Goal: Task Accomplishment & Management: Manage account settings

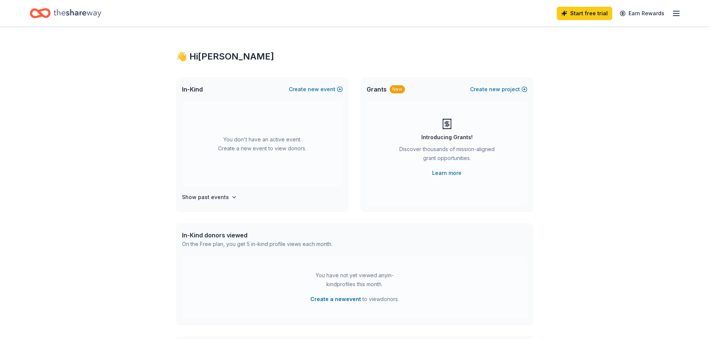
click at [678, 12] on icon "button" at bounding box center [676, 13] width 9 height 9
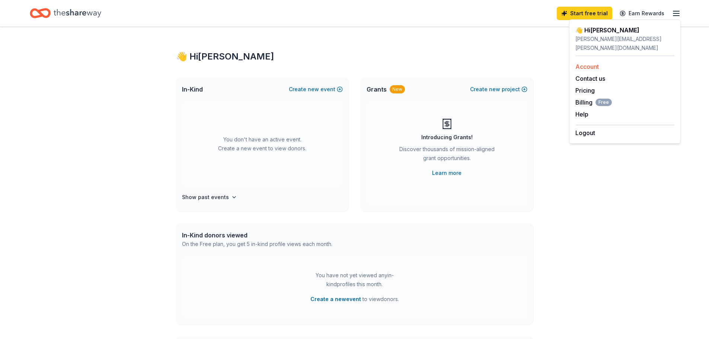
click at [590, 63] on link "Account" at bounding box center [586, 66] width 23 height 7
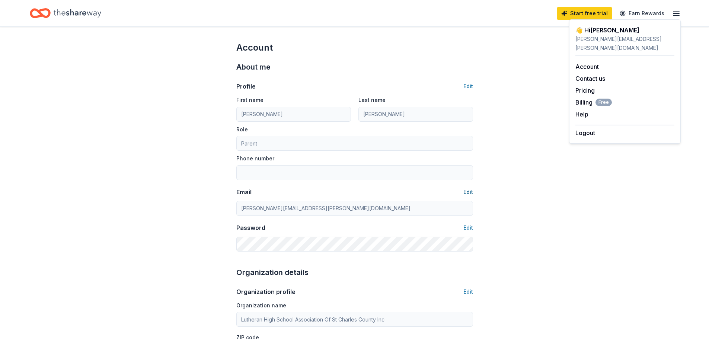
click at [471, 192] on button "Edit" at bounding box center [468, 192] width 10 height 9
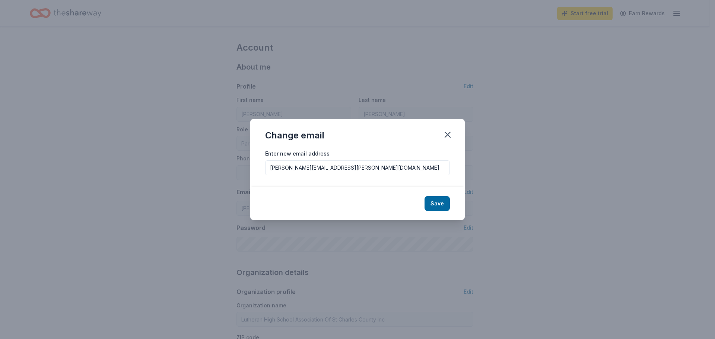
click at [341, 167] on input "[PERSON_NAME][EMAIL_ADDRESS][PERSON_NAME][DOMAIN_NAME]" at bounding box center [357, 167] width 185 height 15
type input "[PERSON_NAME][EMAIL_ADDRESS][PERSON_NAME][DOMAIN_NAME]"
click at [432, 203] on button "Save" at bounding box center [436, 203] width 25 height 15
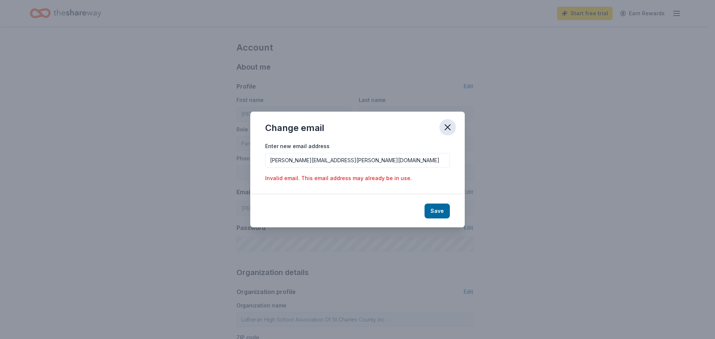
click at [451, 126] on icon "button" at bounding box center [447, 127] width 10 height 10
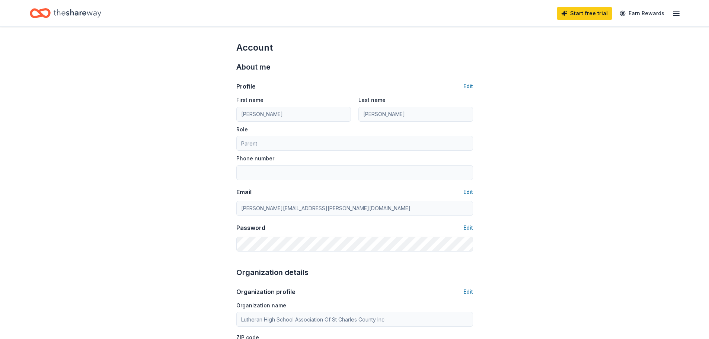
click at [674, 14] on icon "button" at bounding box center [676, 13] width 9 height 9
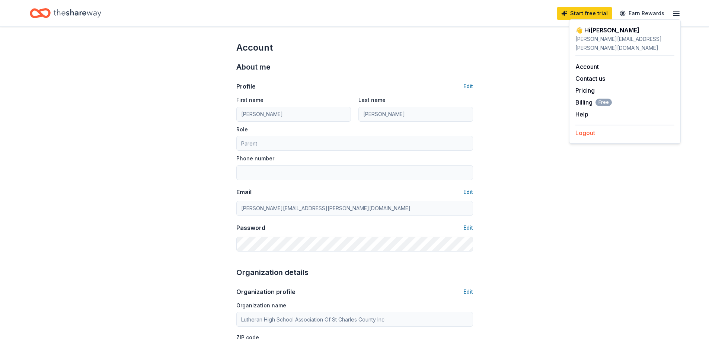
click at [591, 128] on button "Logout" at bounding box center [585, 132] width 20 height 9
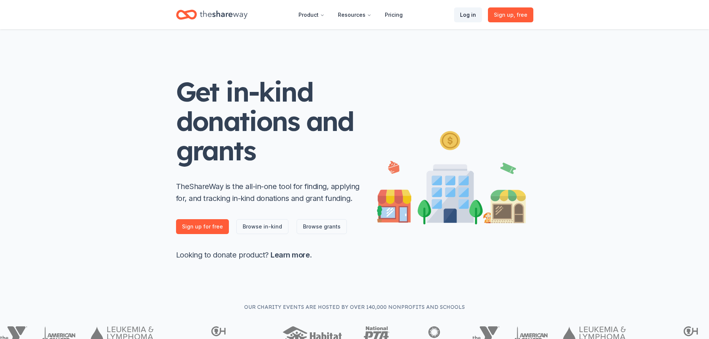
click at [475, 16] on link "Log in" at bounding box center [468, 14] width 28 height 15
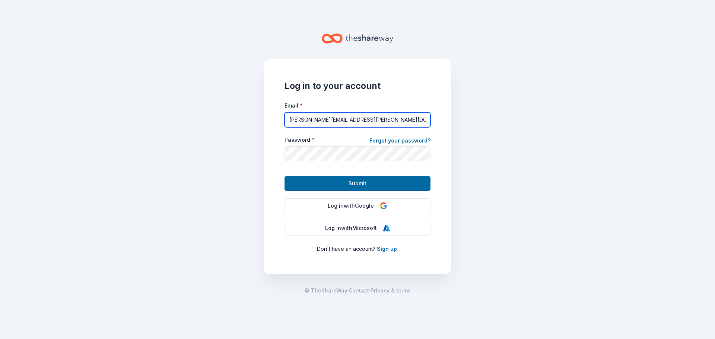
click at [358, 119] on input "[PERSON_NAME][EMAIL_ADDRESS][PERSON_NAME][DOMAIN_NAME]" at bounding box center [357, 119] width 146 height 15
type input "[PERSON_NAME][EMAIL_ADDRESS][PERSON_NAME][DOMAIN_NAME]"
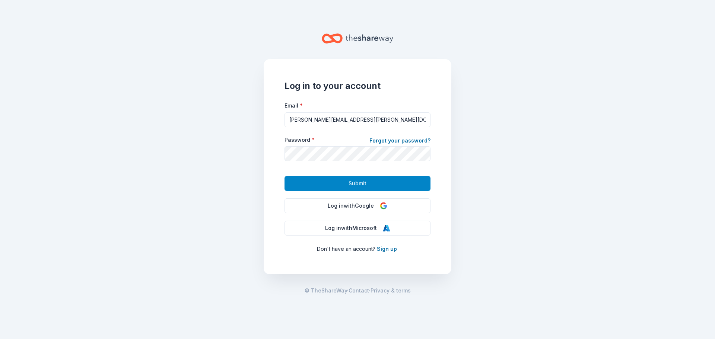
click at [370, 182] on button "Submit" at bounding box center [357, 183] width 146 height 15
